Goal: Information Seeking & Learning: Find specific fact

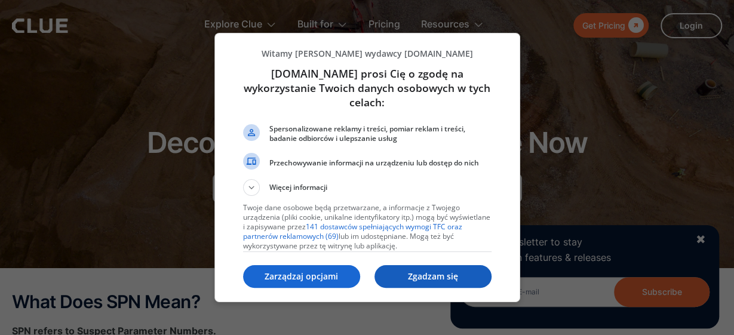
click at [438, 271] on p "Zgadzam się" at bounding box center [433, 277] width 117 height 12
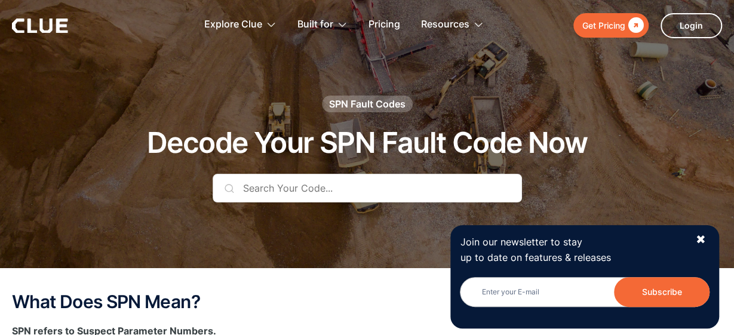
click at [276, 191] on input "text" at bounding box center [367, 188] width 309 height 29
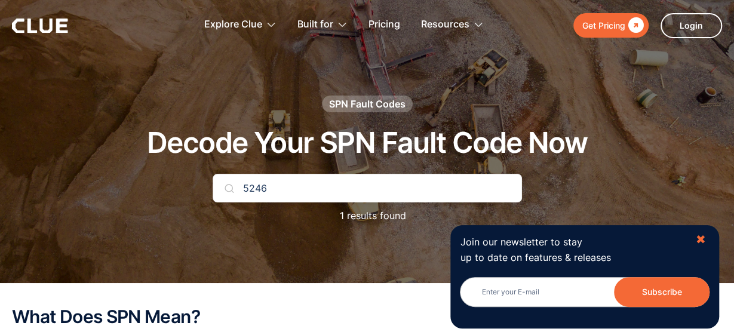
click at [700, 241] on div "✖" at bounding box center [701, 239] width 10 height 15
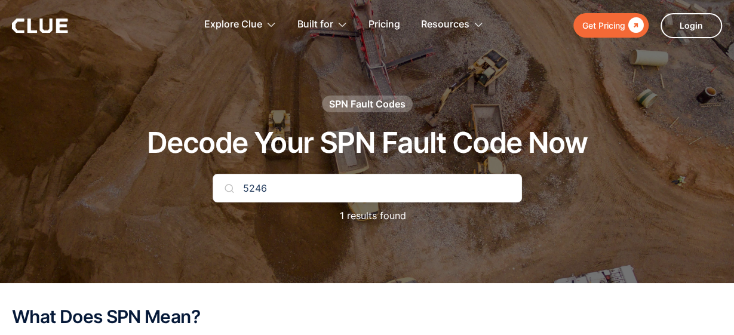
click at [370, 105] on div "SPN Fault Codes" at bounding box center [367, 103] width 76 height 13
click at [301, 187] on input "5246" at bounding box center [367, 188] width 309 height 29
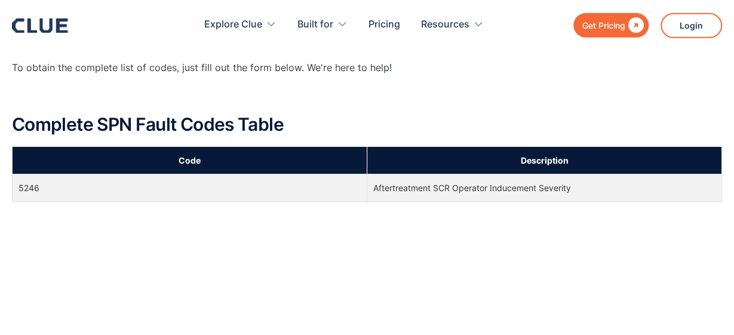
scroll to position [497, 0]
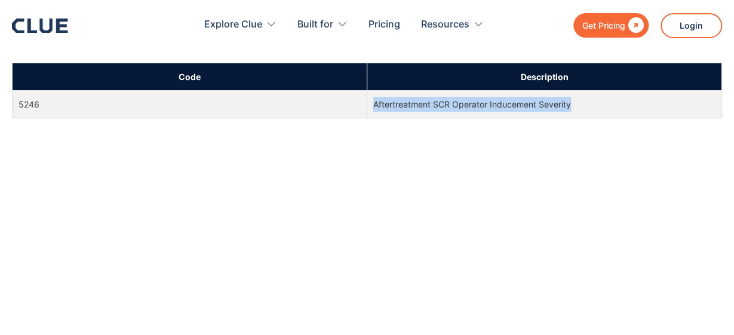
drag, startPoint x: 571, startPoint y: 103, endPoint x: 370, endPoint y: 100, distance: 201.3
click at [367, 102] on td "Aftertreatment SCR Operator Inducement Severity" at bounding box center [544, 104] width 355 height 27
copy td "Aftertreatment SCR Operator Inducement Severity"
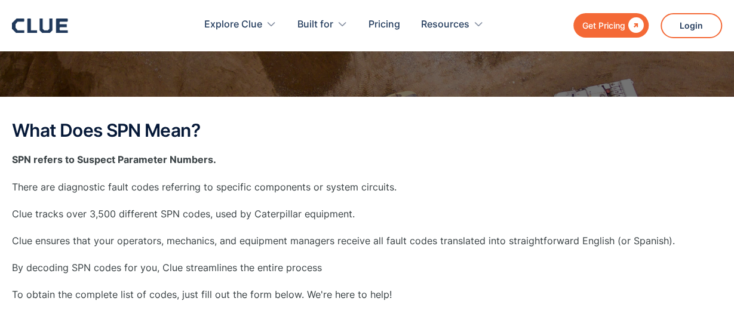
scroll to position [0, 0]
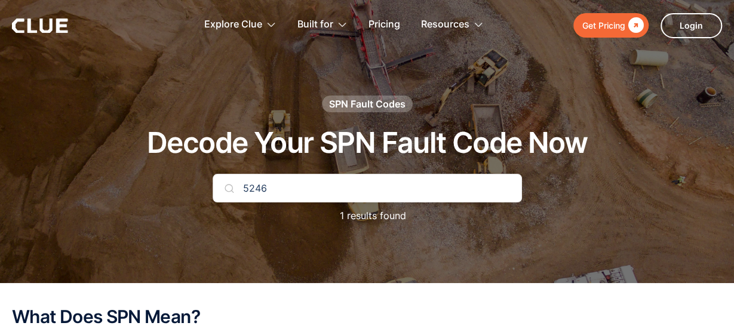
click at [278, 185] on input "5246" at bounding box center [367, 188] width 309 height 29
type input "5"
type input "4376"
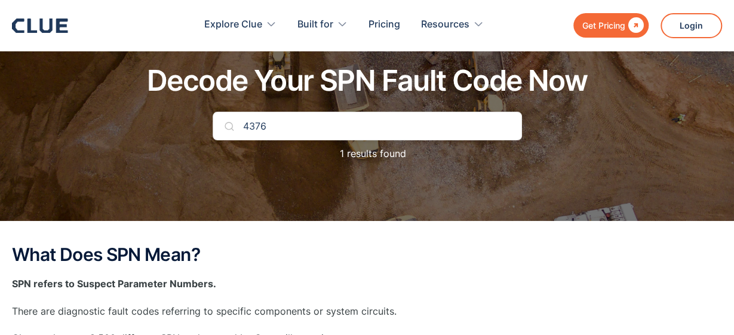
scroll to position [249, 0]
